Goal: Transaction & Acquisition: Purchase product/service

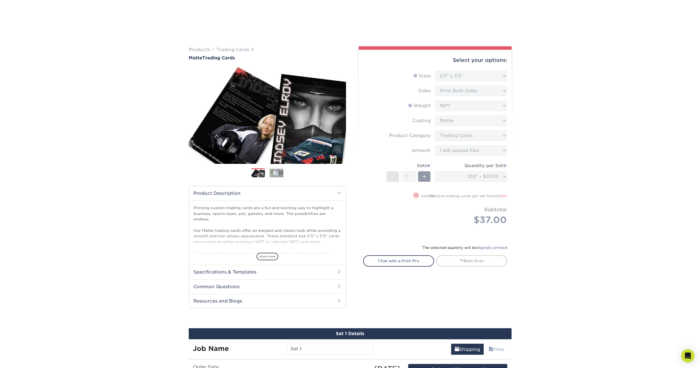
select select "2.50x3.50"
select select "c2f9bce9-36c2-409d-b101-c29d9d031e18"
select select "upload"
select select "e6fccf19-35d4-418a-ac33-8676f2a93148"
select select "newaddress"
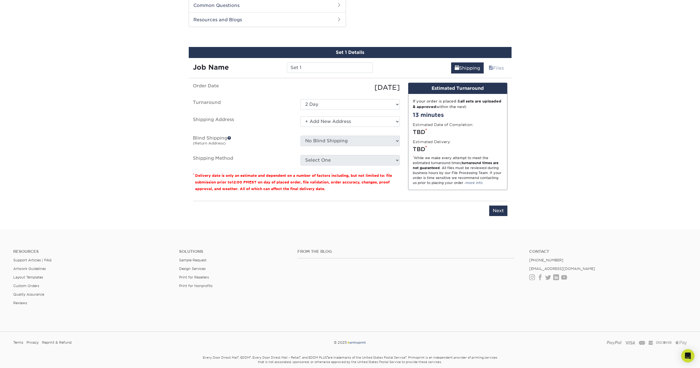
click at [346, 171] on fieldset "Order Date [DATE] [GEOGRAPHIC_DATA] Select One 2-4 Business Days 2 Day Next Bus…" at bounding box center [296, 127] width 207 height 89
click at [353, 123] on select "Select One + Add New Address - Login" at bounding box center [350, 121] width 99 height 10
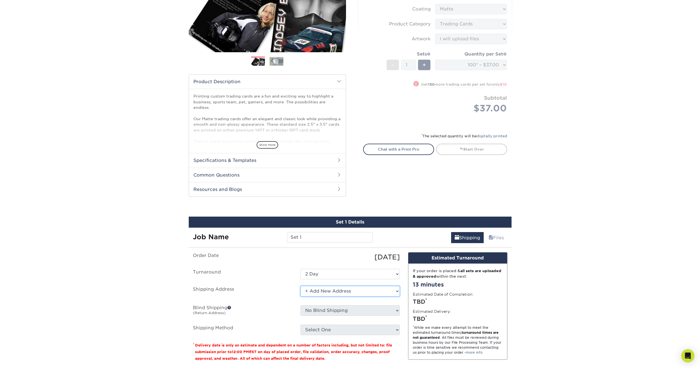
scroll to position [5, 0]
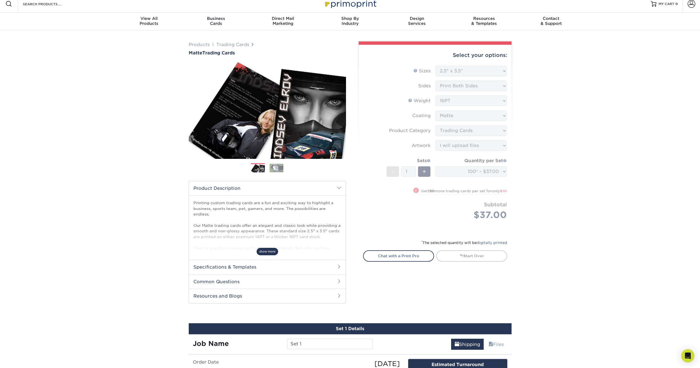
click at [272, 252] on span "show more" at bounding box center [268, 251] width 22 height 7
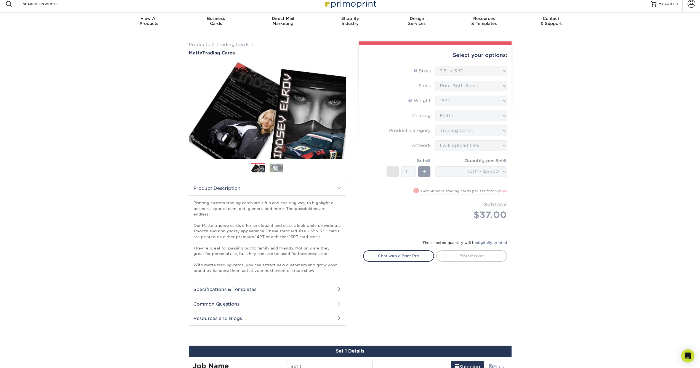
click at [269, 284] on h2 "Specifications & Templates" at bounding box center [267, 289] width 157 height 14
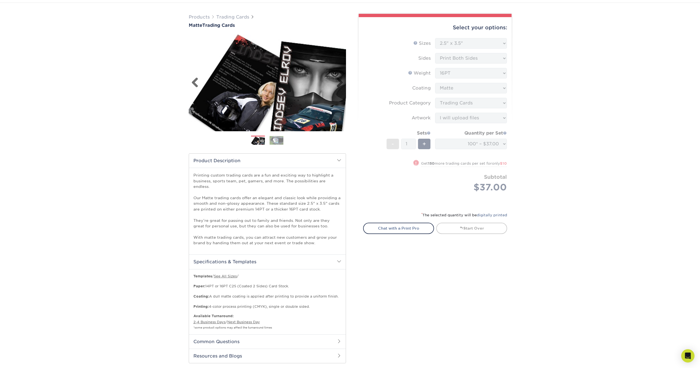
scroll to position [0, 0]
